Goal: Navigation & Orientation: Find specific page/section

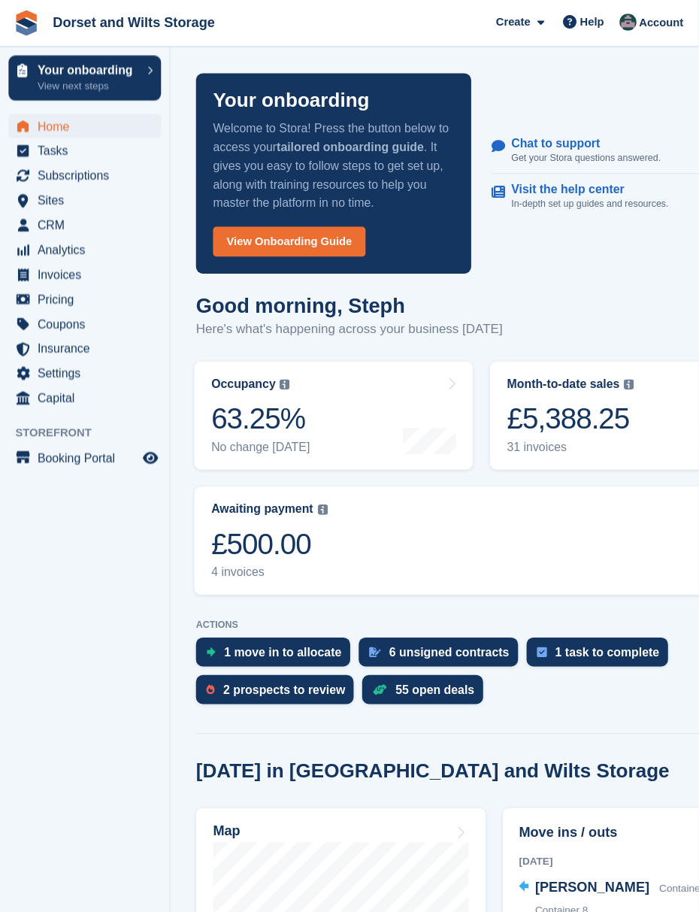
scroll to position [11, 0]
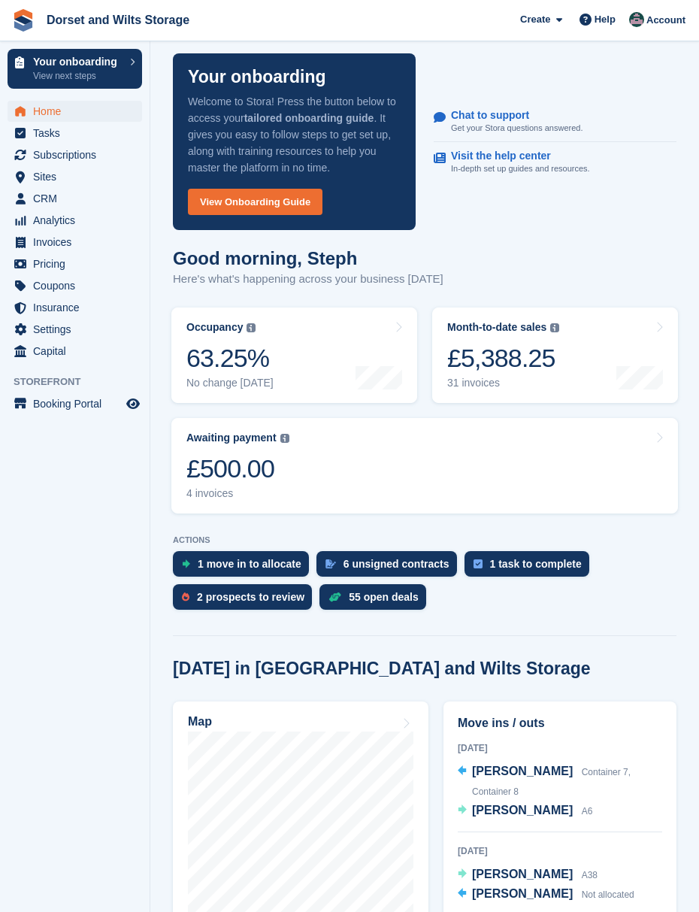
click at [249, 483] on div "£500.00" at bounding box center [237, 468] width 103 height 31
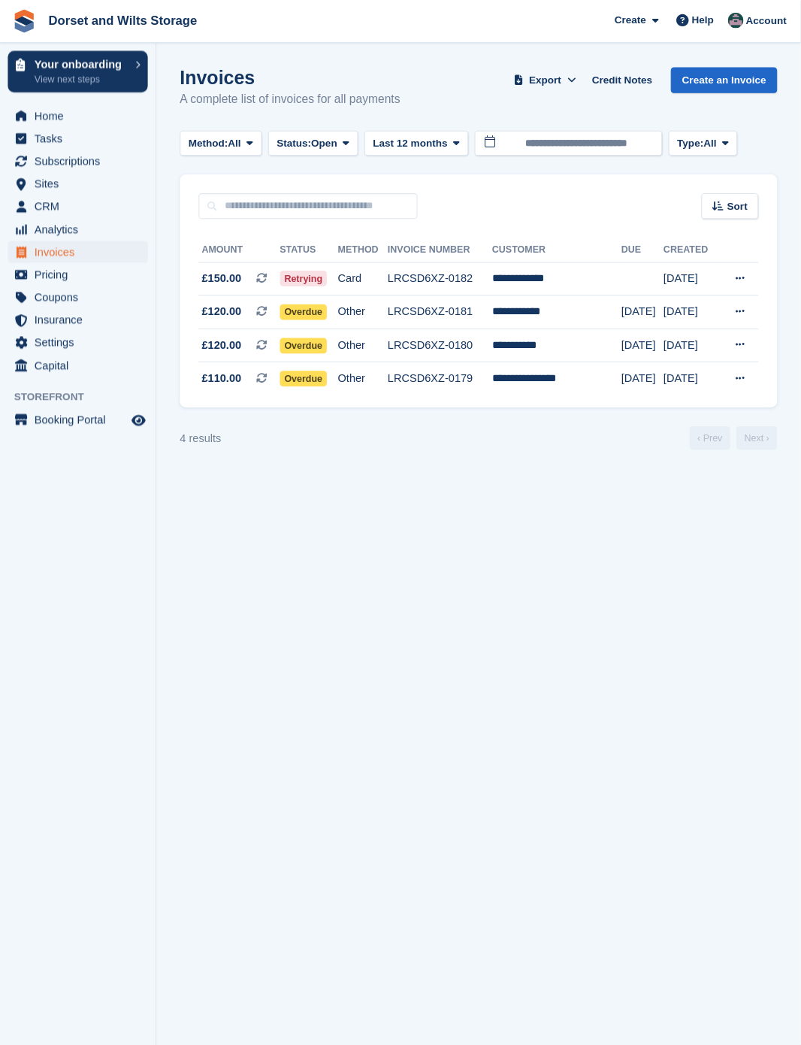
scroll to position [5, 0]
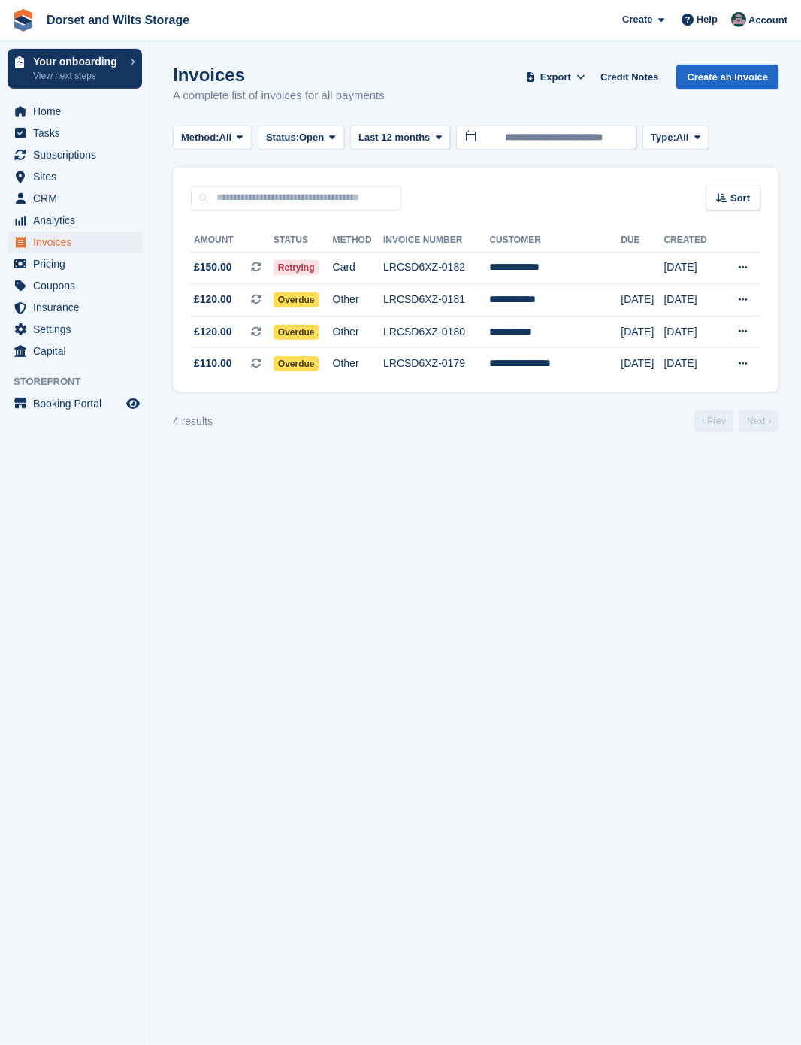
click at [79, 246] on span "Invoices" at bounding box center [78, 241] width 90 height 21
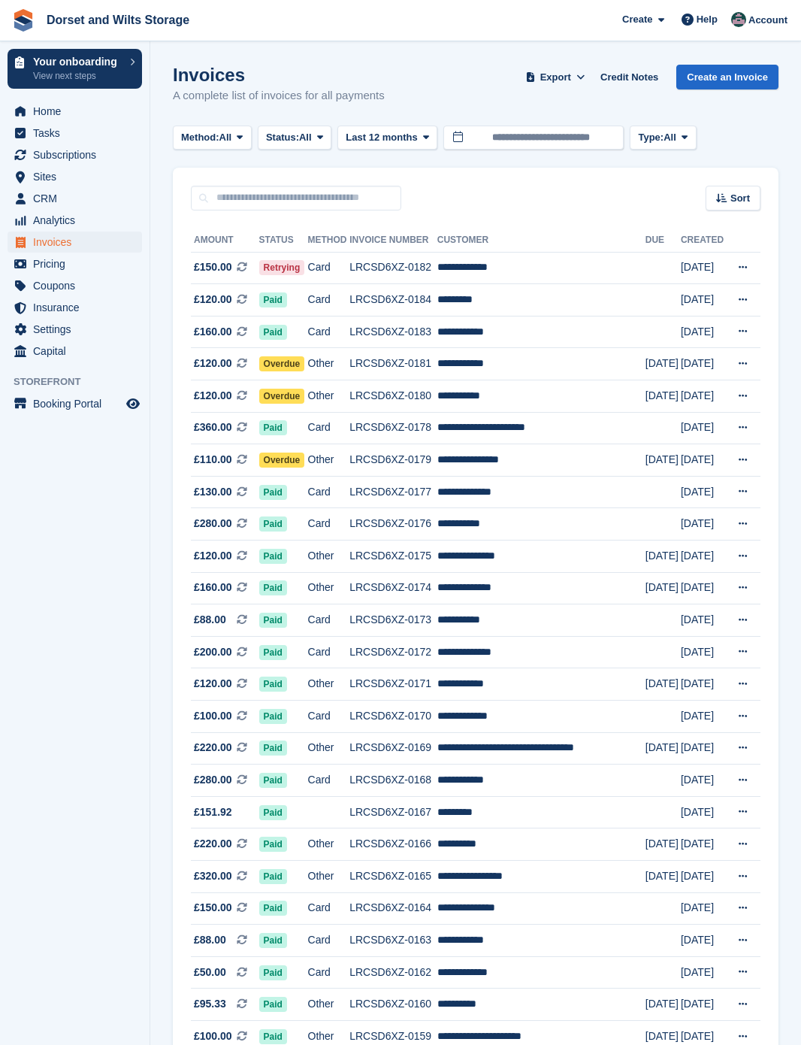
click at [481, 490] on td "**********" at bounding box center [541, 492] width 208 height 32
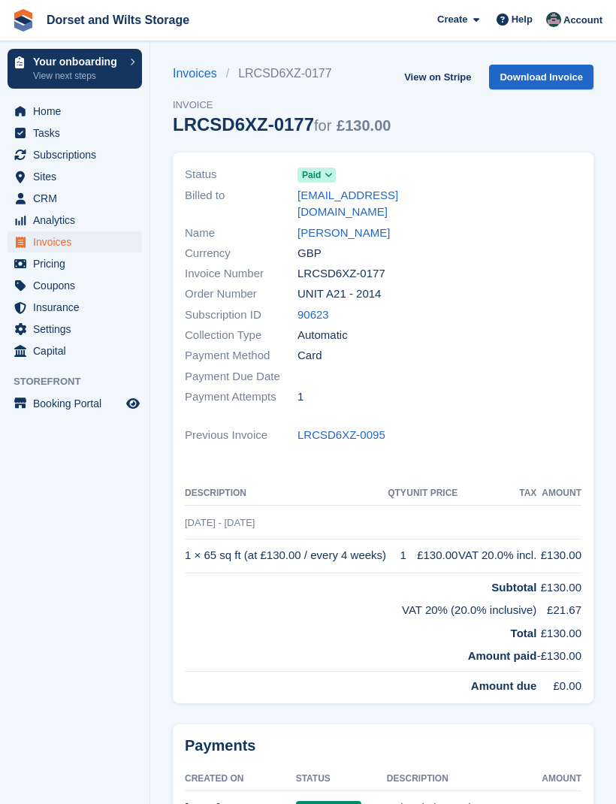
click at [62, 247] on span "Invoices" at bounding box center [78, 241] width 90 height 21
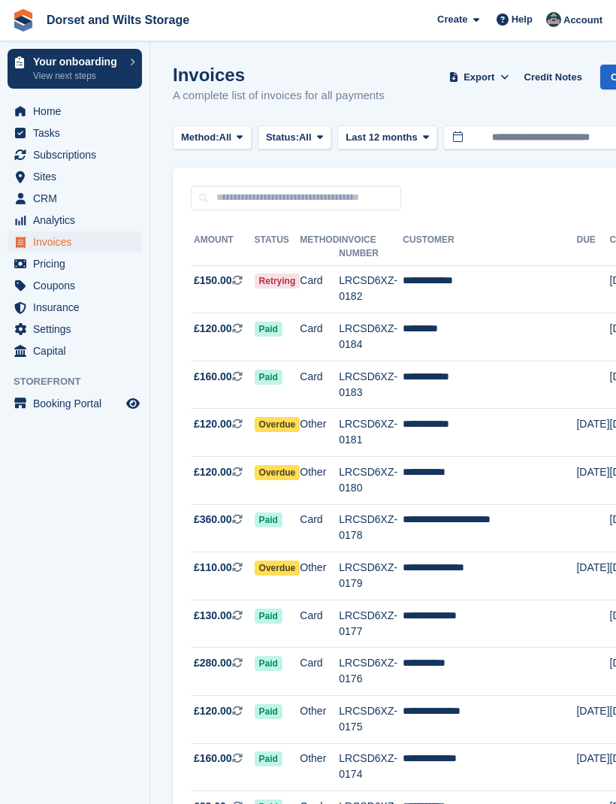
click at [371, 289] on td "LRCSD6XZ-0182" at bounding box center [371, 289] width 64 height 48
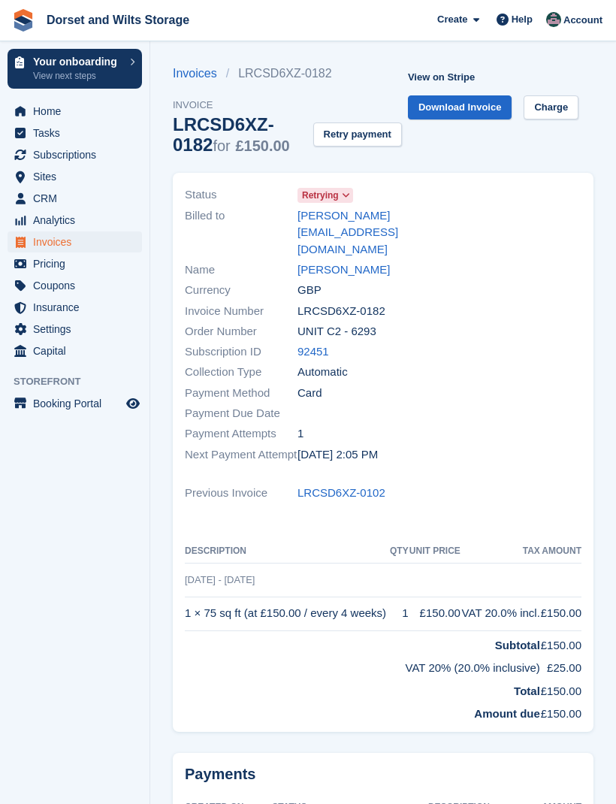
click at [61, 110] on span "Home" at bounding box center [78, 111] width 90 height 21
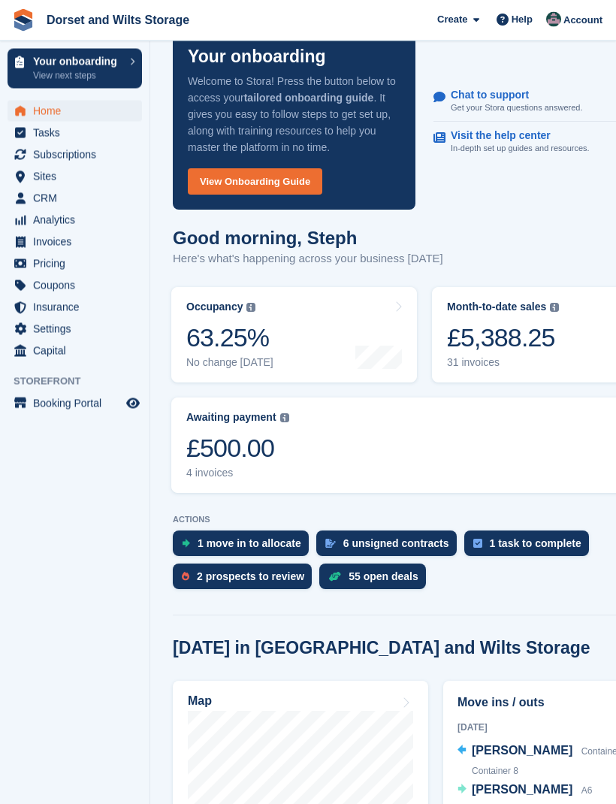
scroll to position [32, 0]
click at [270, 582] on div "2 prospects to review" at bounding box center [250, 576] width 107 height 12
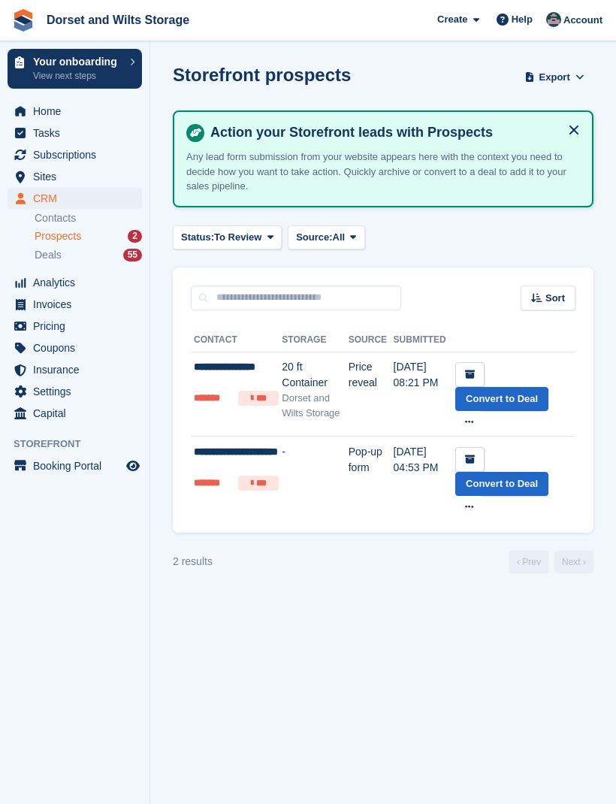
click at [59, 115] on span "Home" at bounding box center [78, 111] width 90 height 21
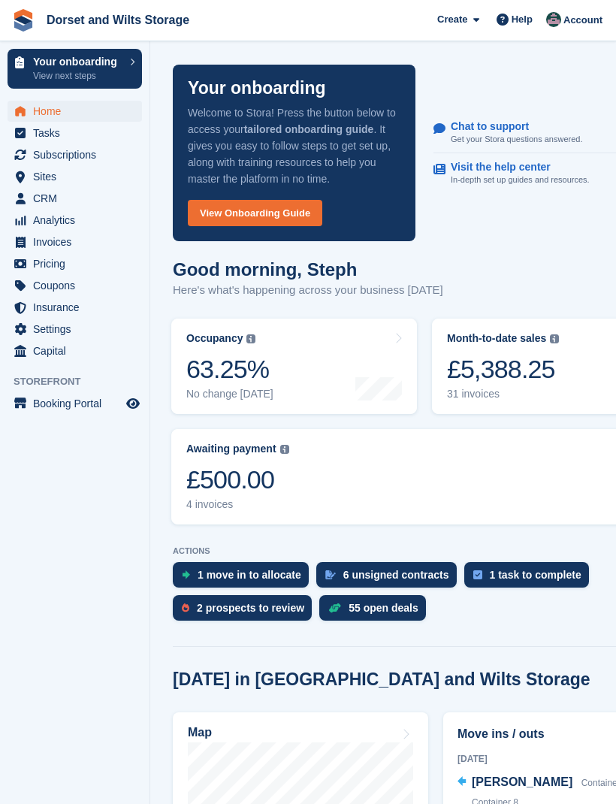
click at [444, 581] on div "6 unsigned contracts" at bounding box center [396, 575] width 106 height 12
